Goal: Find specific page/section: Find specific page/section

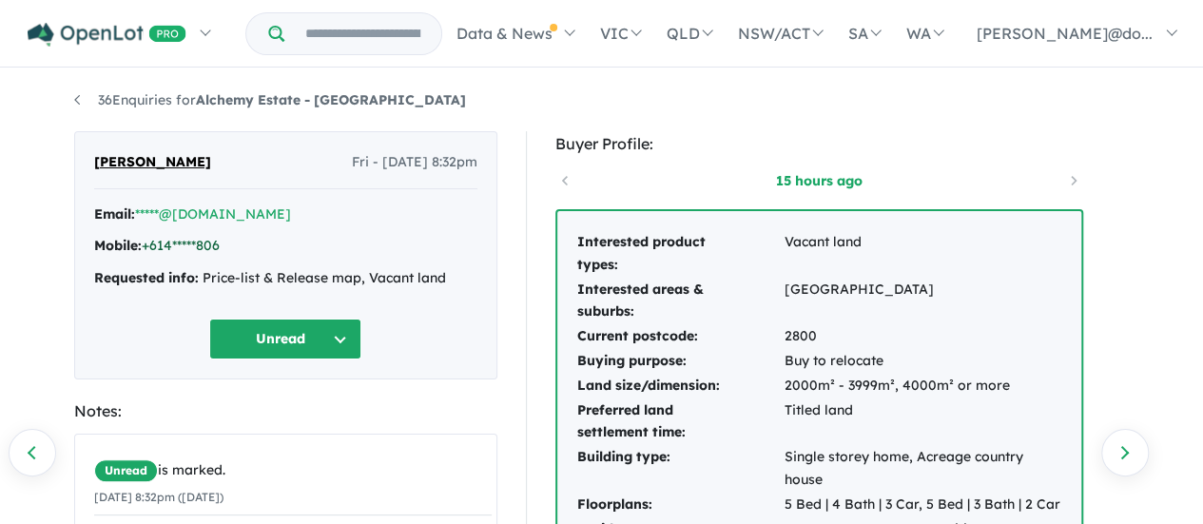
click at [207, 244] on link "+614*****806" at bounding box center [181, 245] width 78 height 17
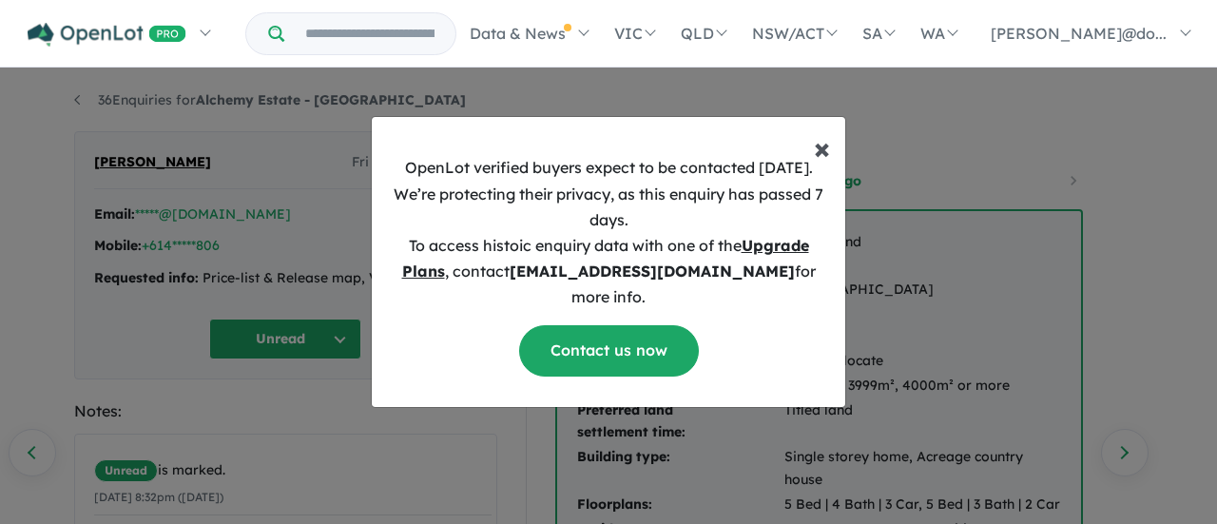
click at [822, 162] on span "×" at bounding box center [822, 147] width 16 height 38
